Goal: Find specific page/section: Find specific page/section

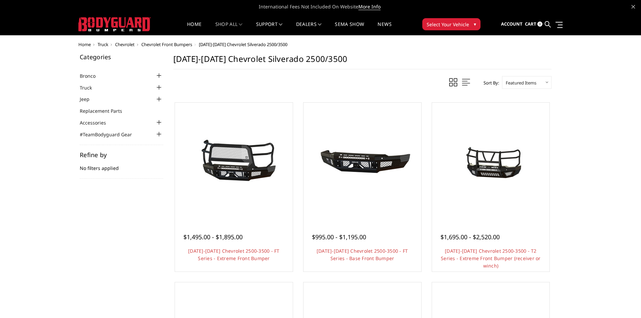
click at [159, 87] on div at bounding box center [159, 87] width 8 height 8
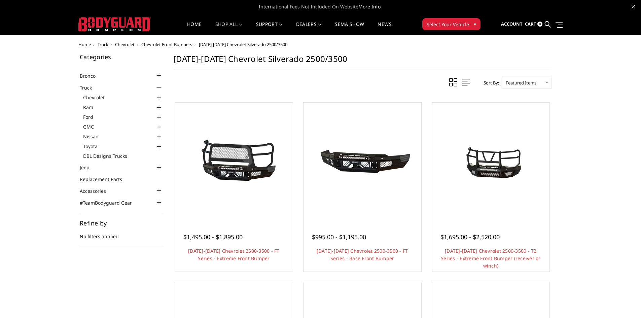
click at [158, 100] on div at bounding box center [159, 98] width 8 height 8
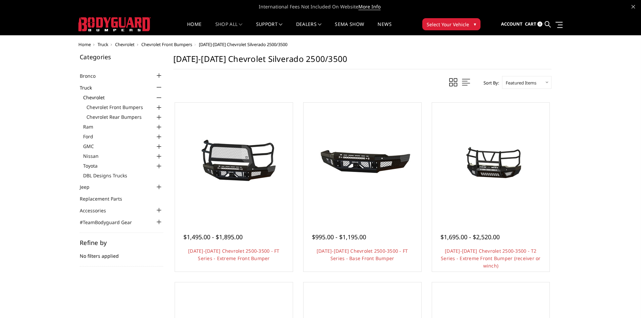
click at [157, 107] on div at bounding box center [159, 108] width 8 height 8
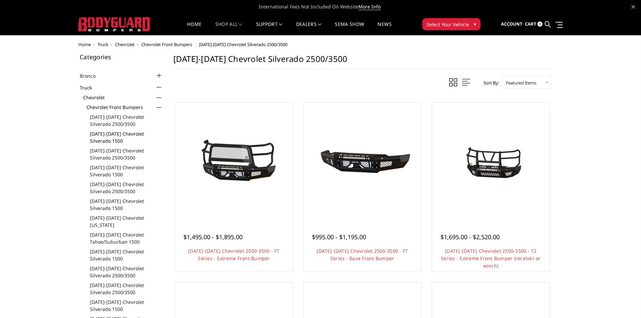
click at [116, 139] on link "[DATE]-[DATE] Chevrolet Silverado 1500" at bounding box center [126, 137] width 73 height 14
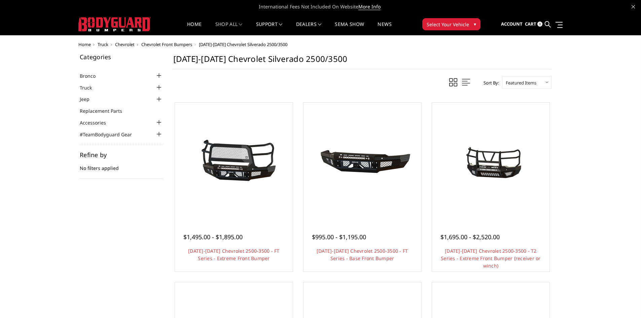
click at [158, 87] on div at bounding box center [159, 87] width 8 height 8
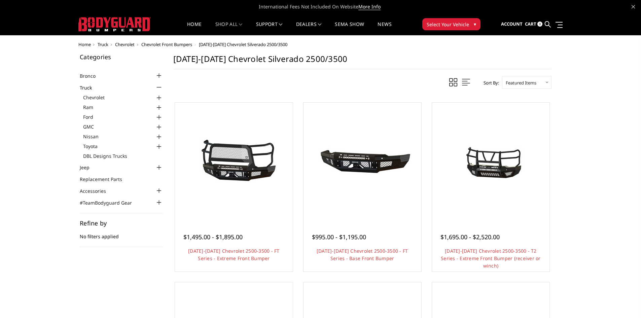
click at [157, 98] on div at bounding box center [159, 98] width 8 height 8
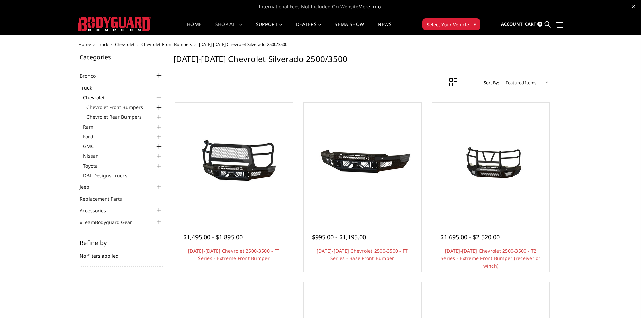
click at [159, 108] on div at bounding box center [159, 108] width 8 height 8
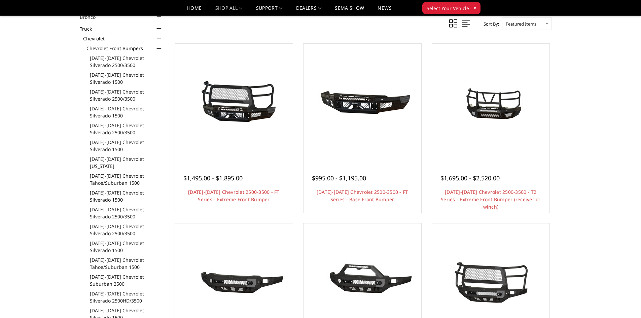
scroll to position [34, 0]
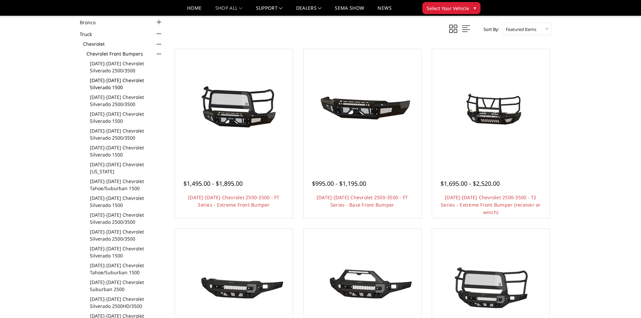
click at [116, 85] on link "[DATE]-[DATE] Chevrolet Silverado 1500" at bounding box center [126, 84] width 73 height 14
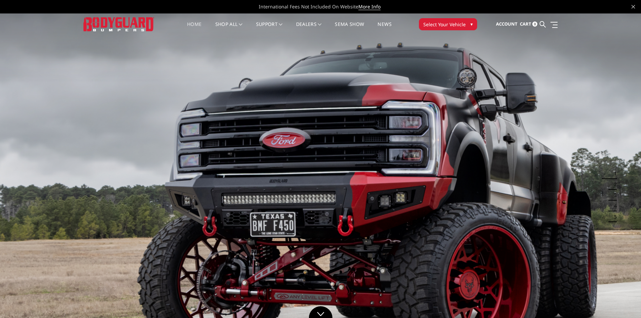
click at [465, 23] on button "Select Your Vehicle ▾" at bounding box center [448, 24] width 58 height 12
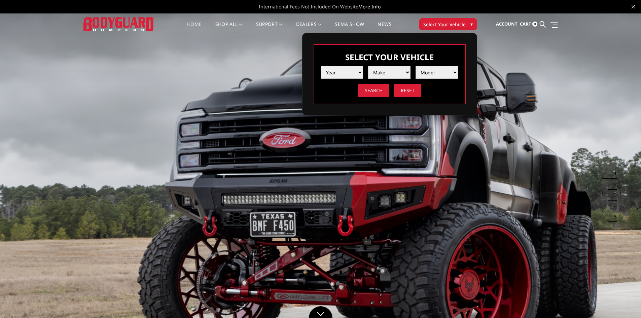
click at [355, 72] on select "Year 2025 2024 2023 2022 2021 2020 2019 2018 2017 2016 2015 2014 2013 2012 2011…" at bounding box center [342, 72] width 42 height 13
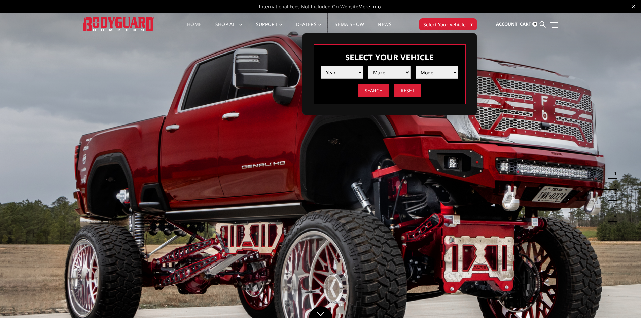
select select "yr_2024"
click at [321, 66] on select "Year 2025 2024 2023 2022 2021 2020 2019 2018 2017 2016 2015 2014 2013 2012 2011…" at bounding box center [342, 72] width 42 height 13
click at [401, 73] on select "Make Chevrolet Ford GMC Ram Toyota" at bounding box center [389, 72] width 42 height 13
select select "mk_chevrolet"
click at [368, 66] on select "Make Chevrolet Ford GMC Ram Toyota" at bounding box center [389, 72] width 42 height 13
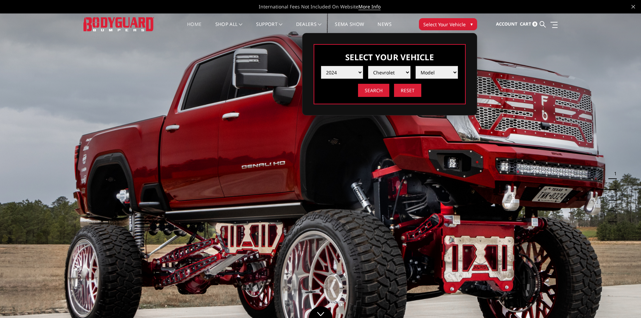
click at [446, 71] on select "Model Silverado 1500 Silverado 2500 / 3500 Silverado 4500 / 5500 / 6500" at bounding box center [437, 72] width 42 height 13
select select "md_silverado-1500"
click at [416, 66] on select "Model Silverado 1500 Silverado 2500 / 3500 Silverado 4500 / 5500 / 6500" at bounding box center [437, 72] width 42 height 13
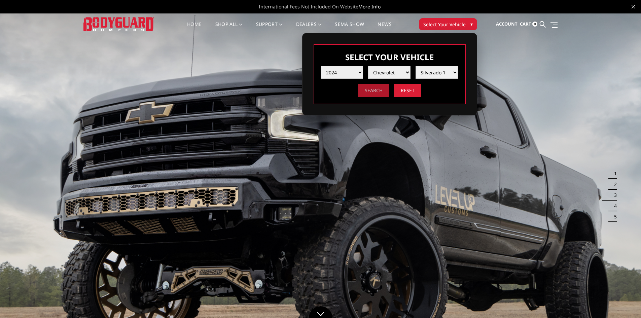
click at [381, 90] on input "Search" at bounding box center [373, 90] width 31 height 13
